Goal: Information Seeking & Learning: Learn about a topic

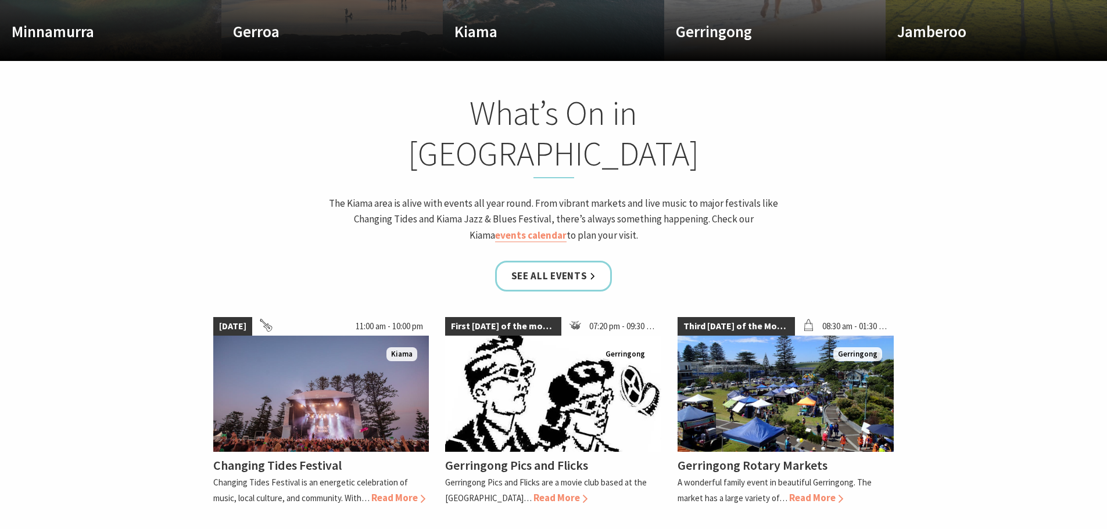
scroll to position [988, 0]
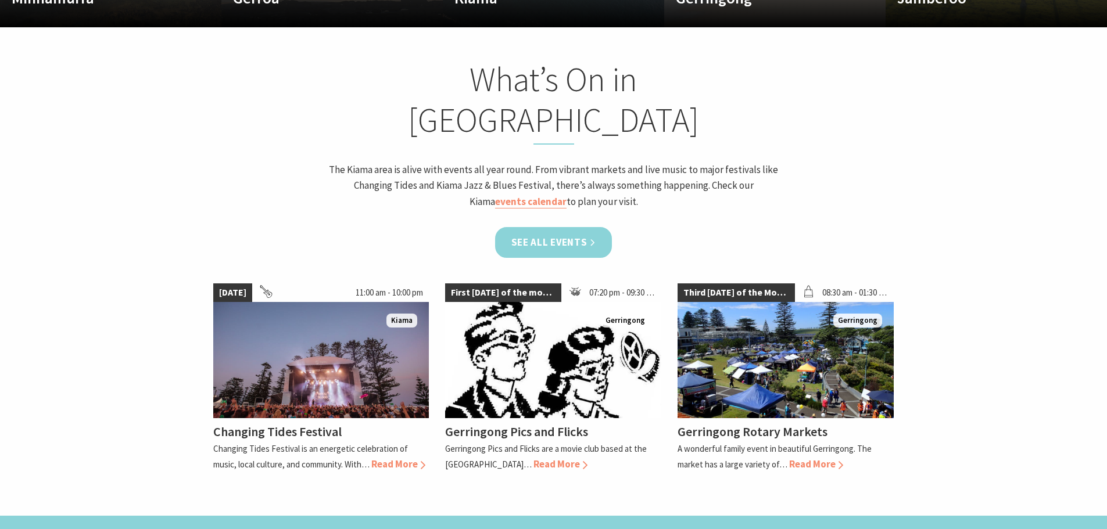
click at [567, 227] on link "See all Events" at bounding box center [553, 242] width 117 height 31
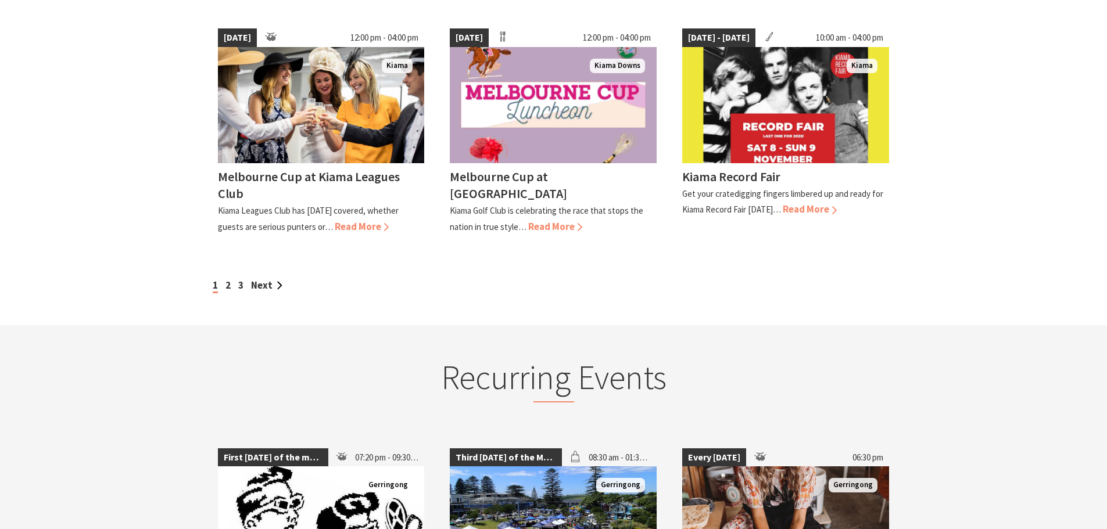
scroll to position [1046, 0]
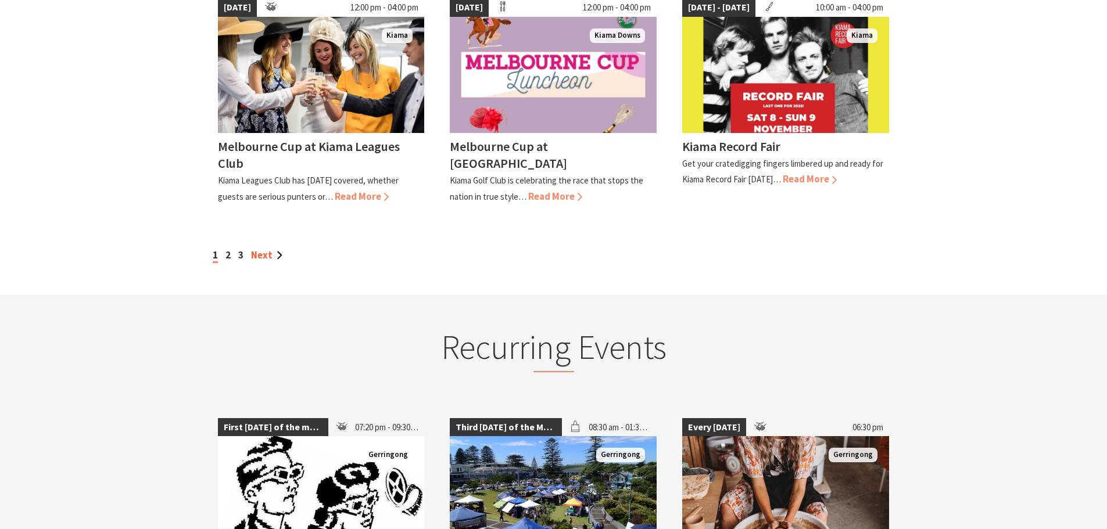
click at [272, 261] on link "Next" at bounding box center [266, 255] width 31 height 13
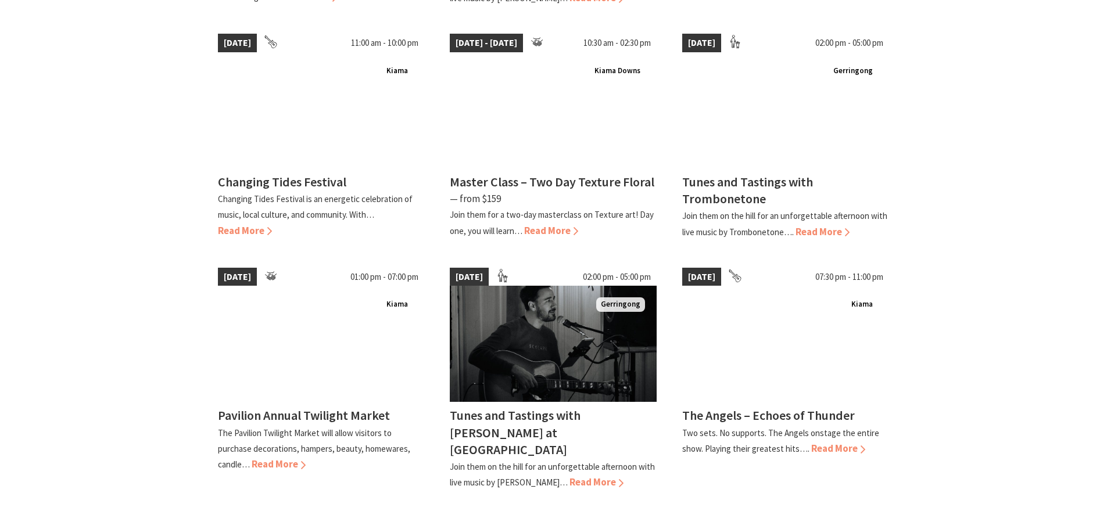
scroll to position [814, 0]
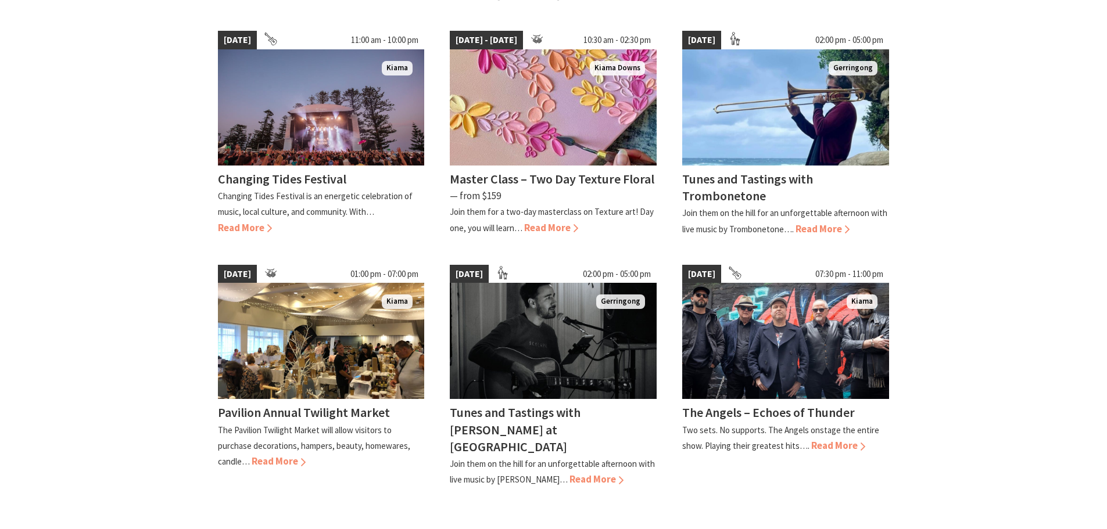
click at [296, 529] on link "3" at bounding box center [297, 538] width 5 height 13
